Goal: Navigation & Orientation: Understand site structure

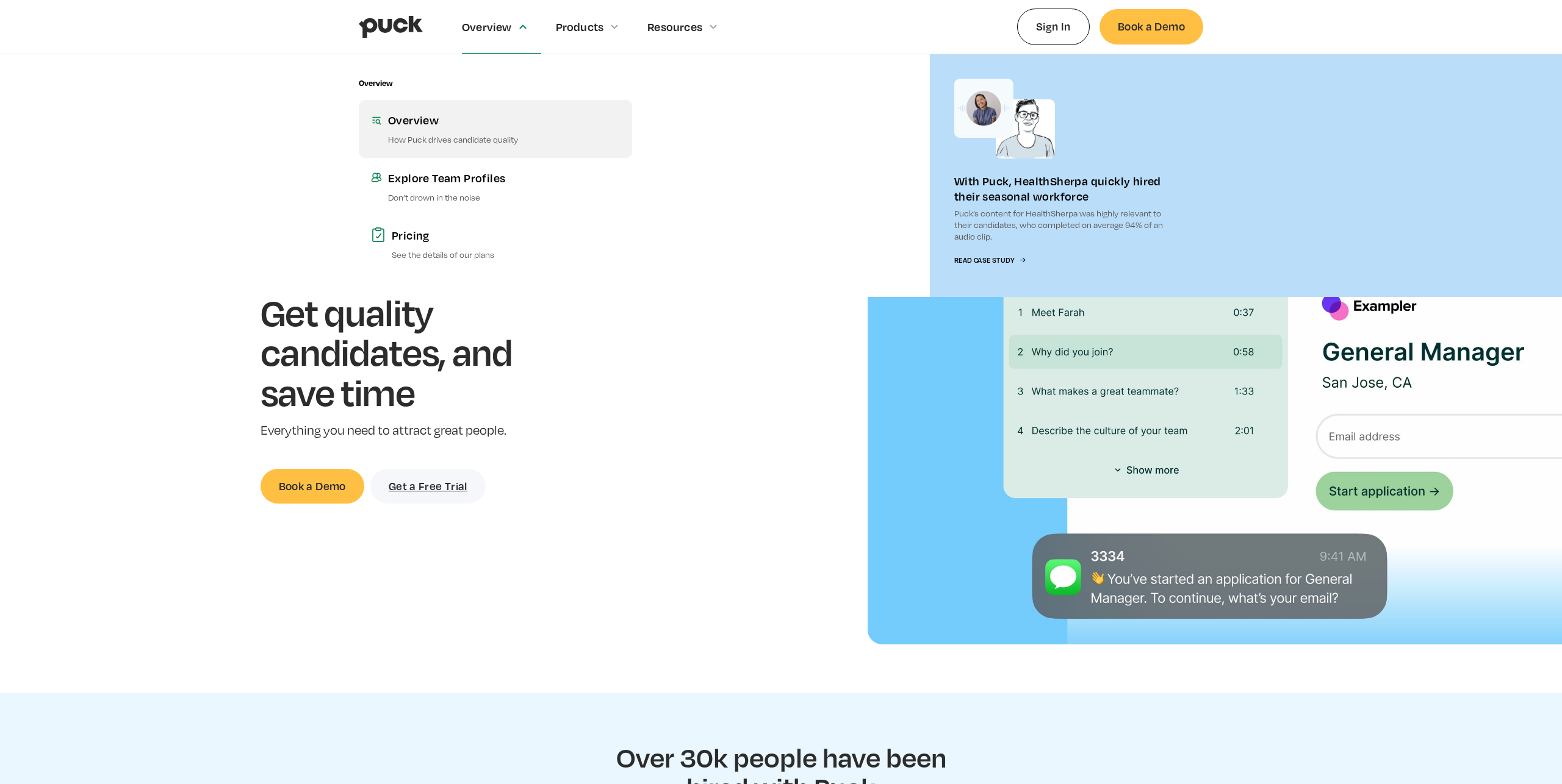
click at [394, 118] on div "Overview" at bounding box center [503, 119] width 232 height 15
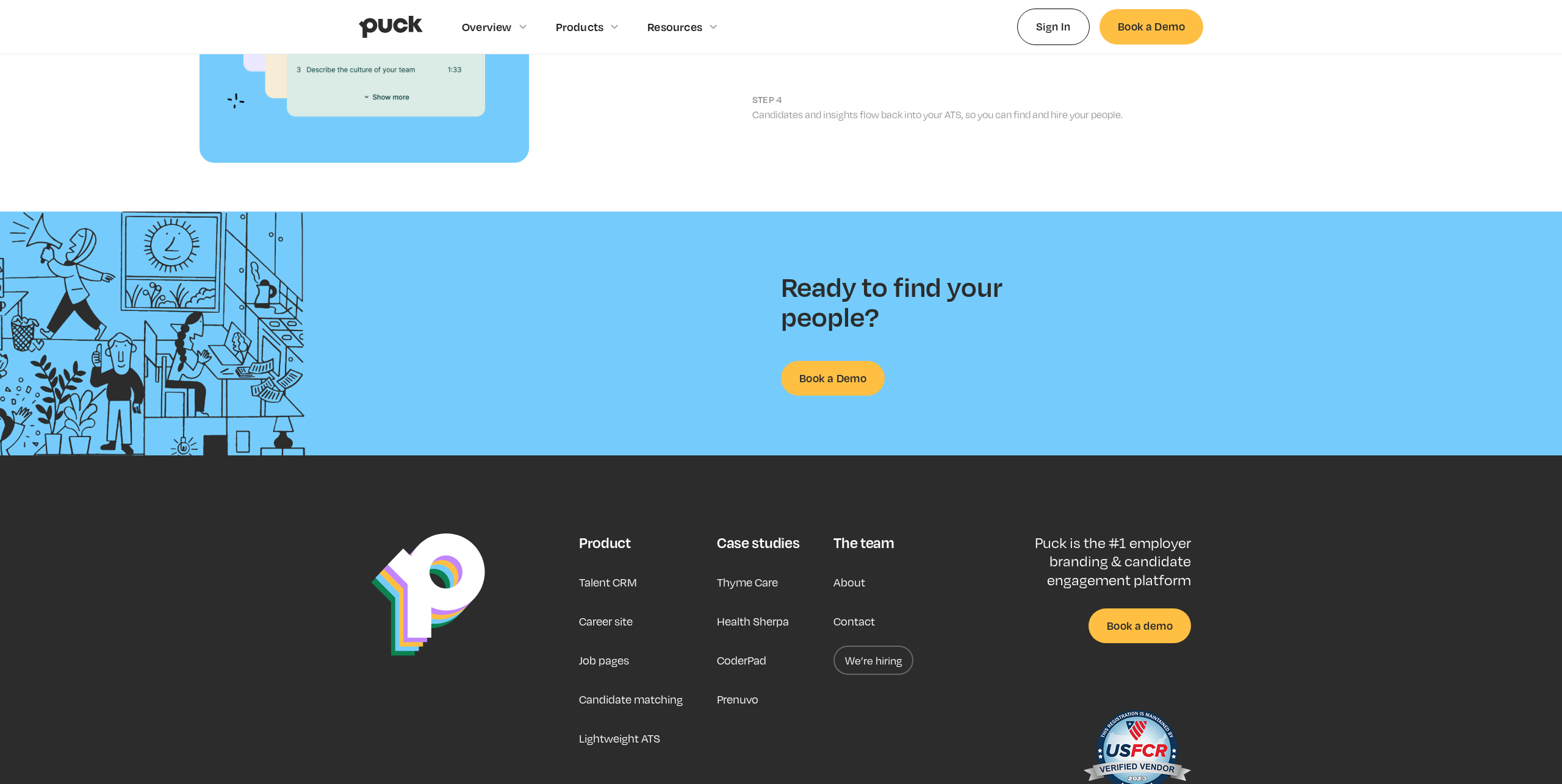
scroll to position [1653, 0]
